Goal: Information Seeking & Learning: Learn about a topic

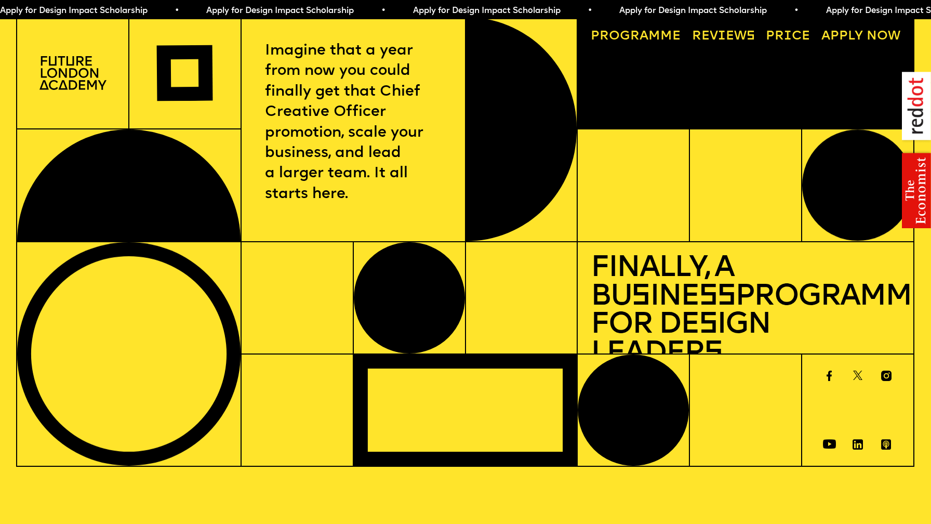
click at [775, 36] on link "Price" at bounding box center [788, 37] width 57 height 26
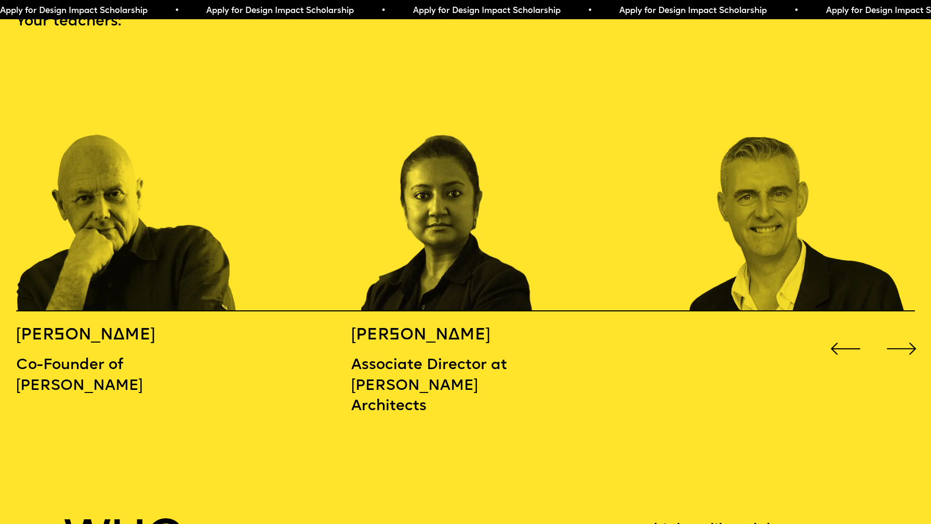
scroll to position [1409, 0]
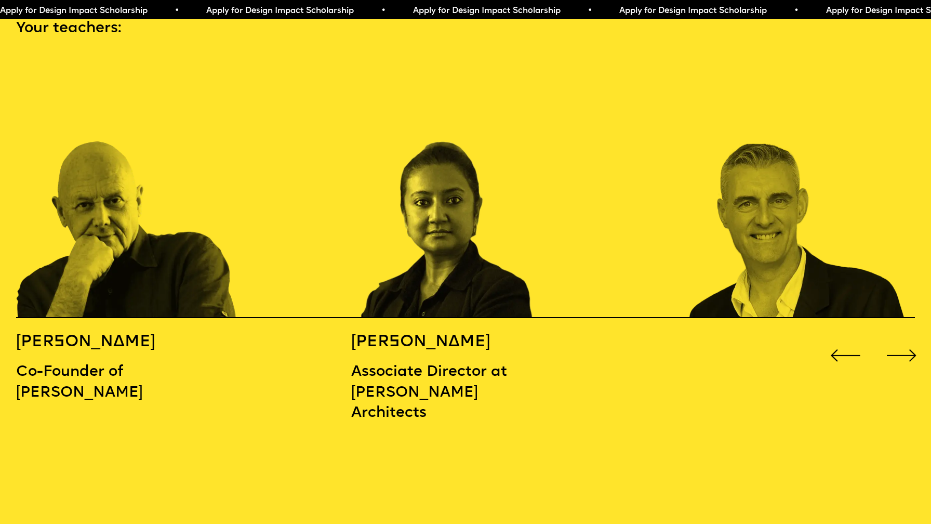
click at [842, 337] on div "Previous slide" at bounding box center [845, 355] width 37 height 37
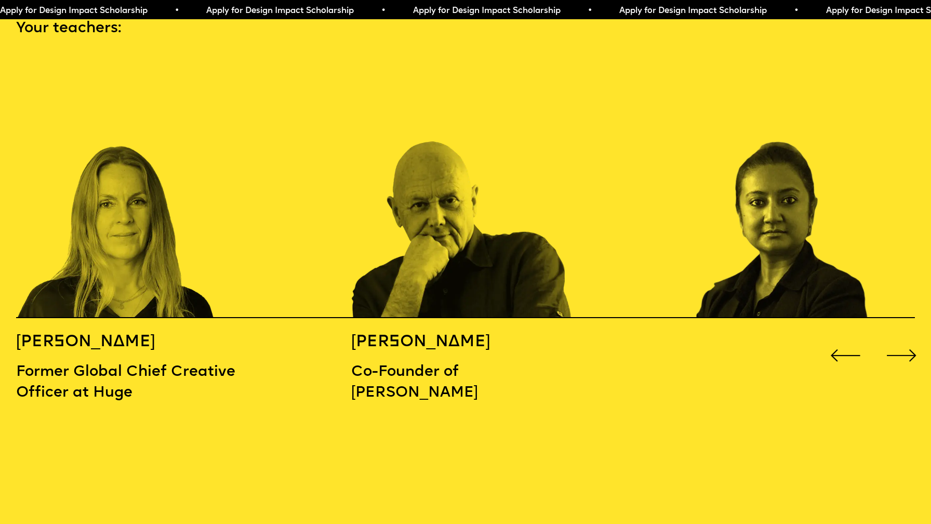
click at [842, 337] on div "Previous slide" at bounding box center [845, 355] width 37 height 37
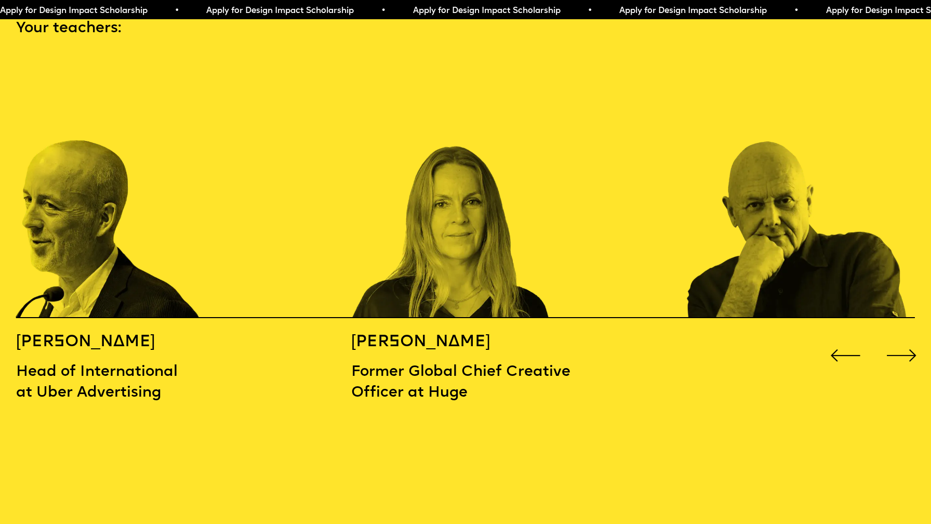
click at [842, 337] on div "Previous slide" at bounding box center [845, 355] width 37 height 37
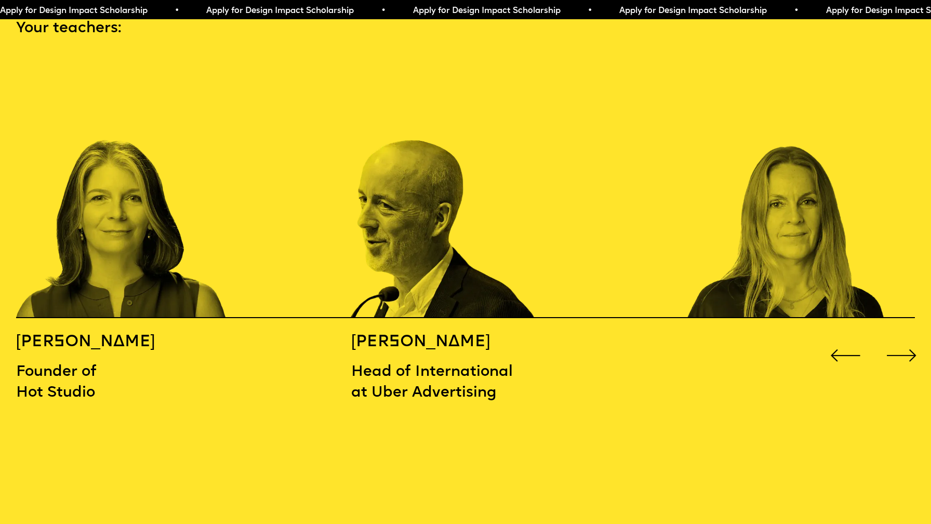
click at [842, 337] on div "Previous slide" at bounding box center [845, 355] width 37 height 37
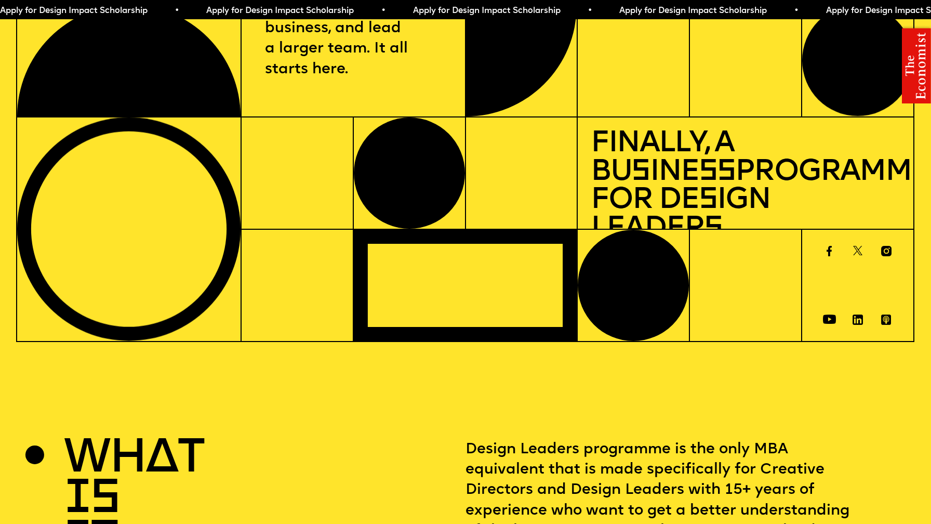
scroll to position [0, 0]
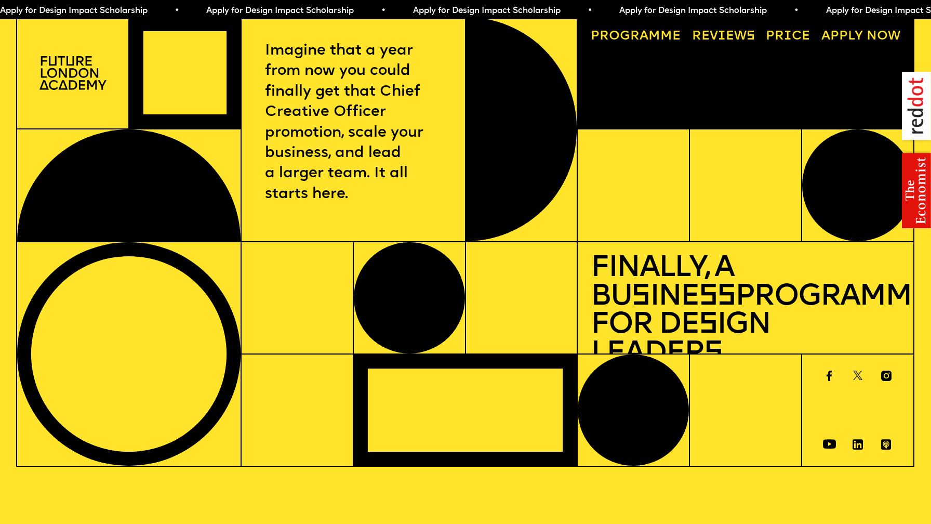
click at [660, 35] on link "Progr a mme" at bounding box center [636, 37] width 103 height 26
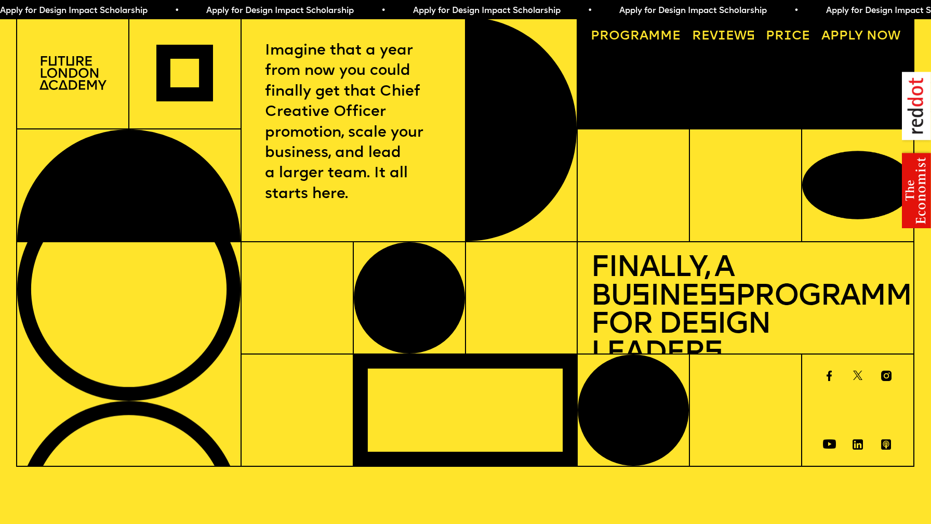
click at [835, 40] on link "A pply now" at bounding box center [861, 37] width 92 height 26
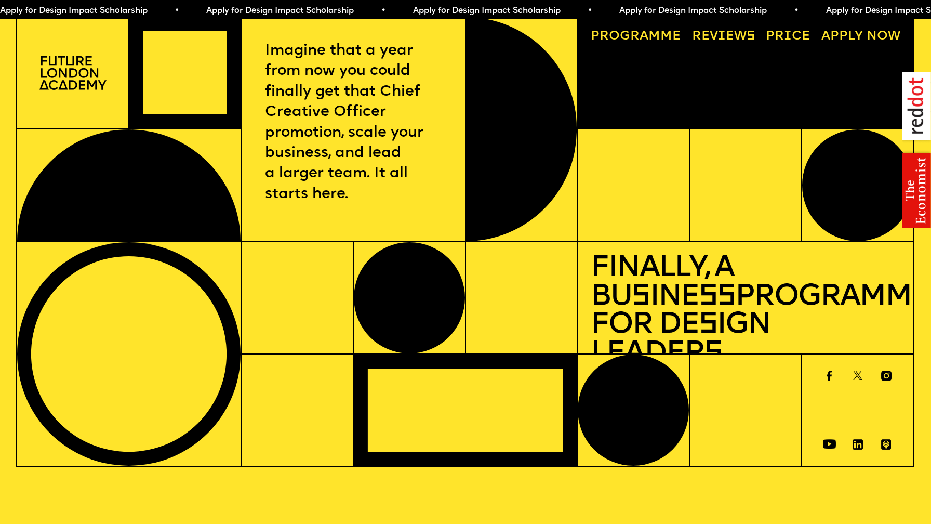
click at [636, 38] on link "Progr a mme" at bounding box center [636, 37] width 103 height 26
click at [709, 33] on link "Reviews" at bounding box center [724, 37] width 76 height 26
